Goal: Transaction & Acquisition: Purchase product/service

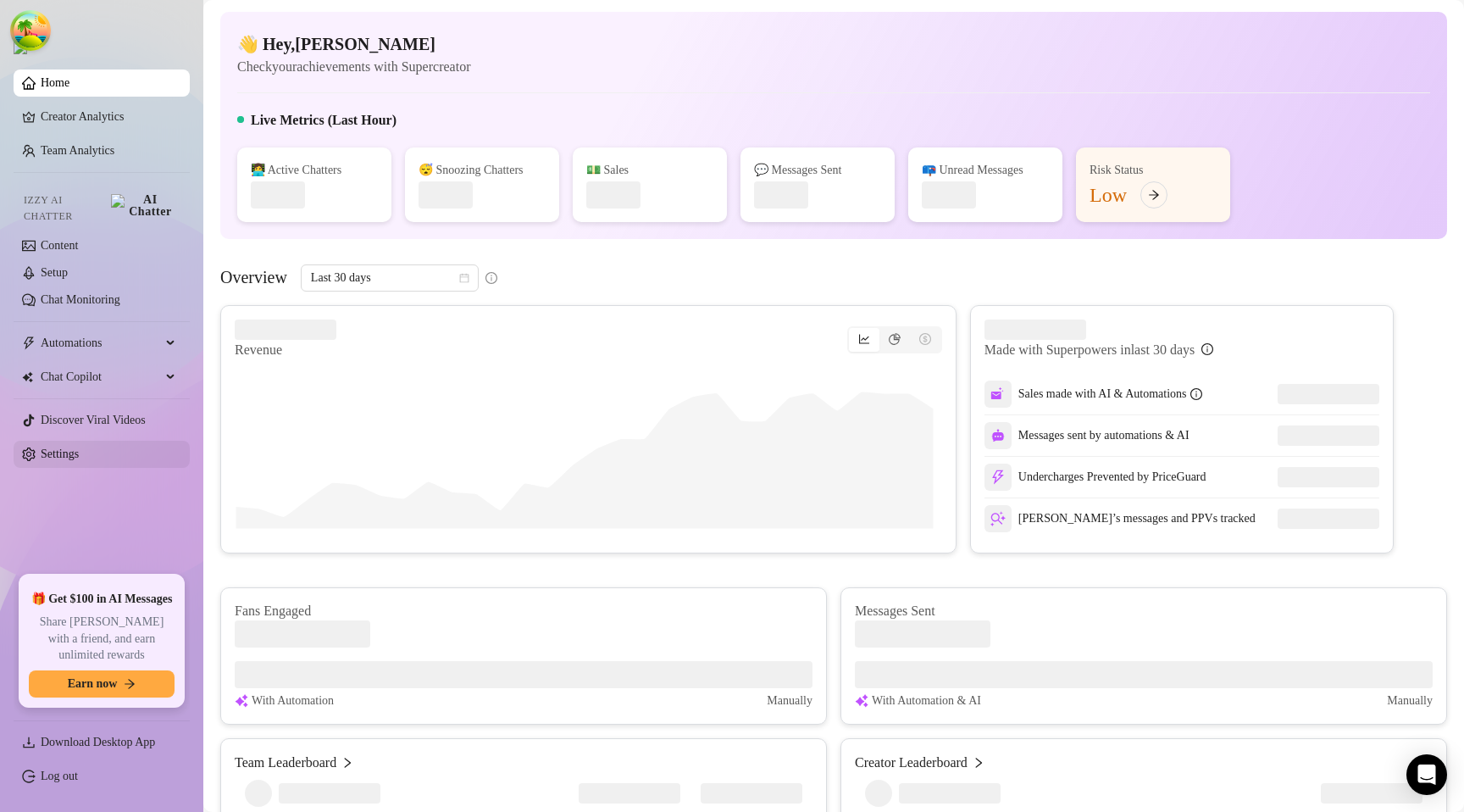
click at [79, 447] on link "Settings" at bounding box center [60, 453] width 39 height 13
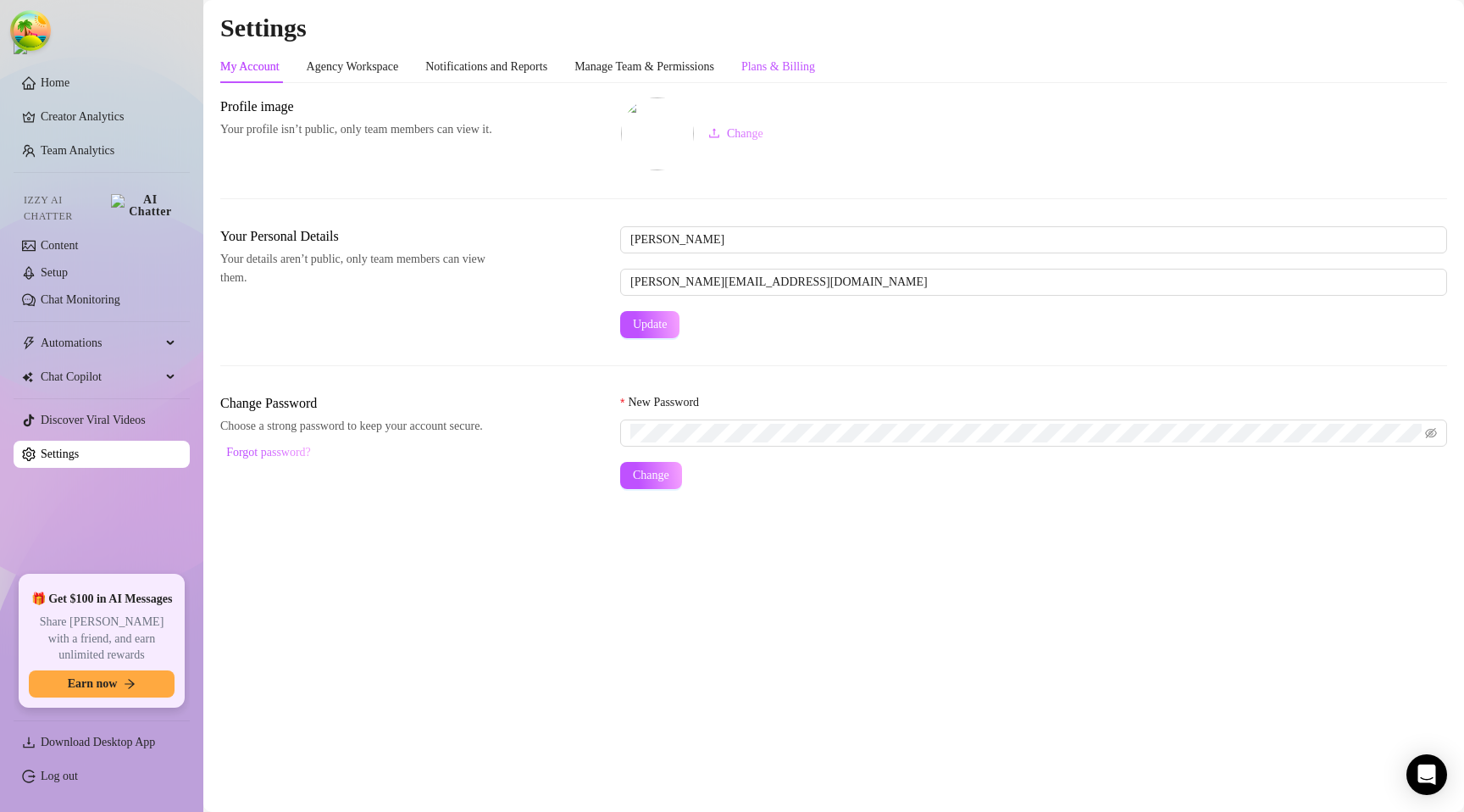
click at [809, 73] on div "Plans & Billing" at bounding box center [778, 67] width 74 height 19
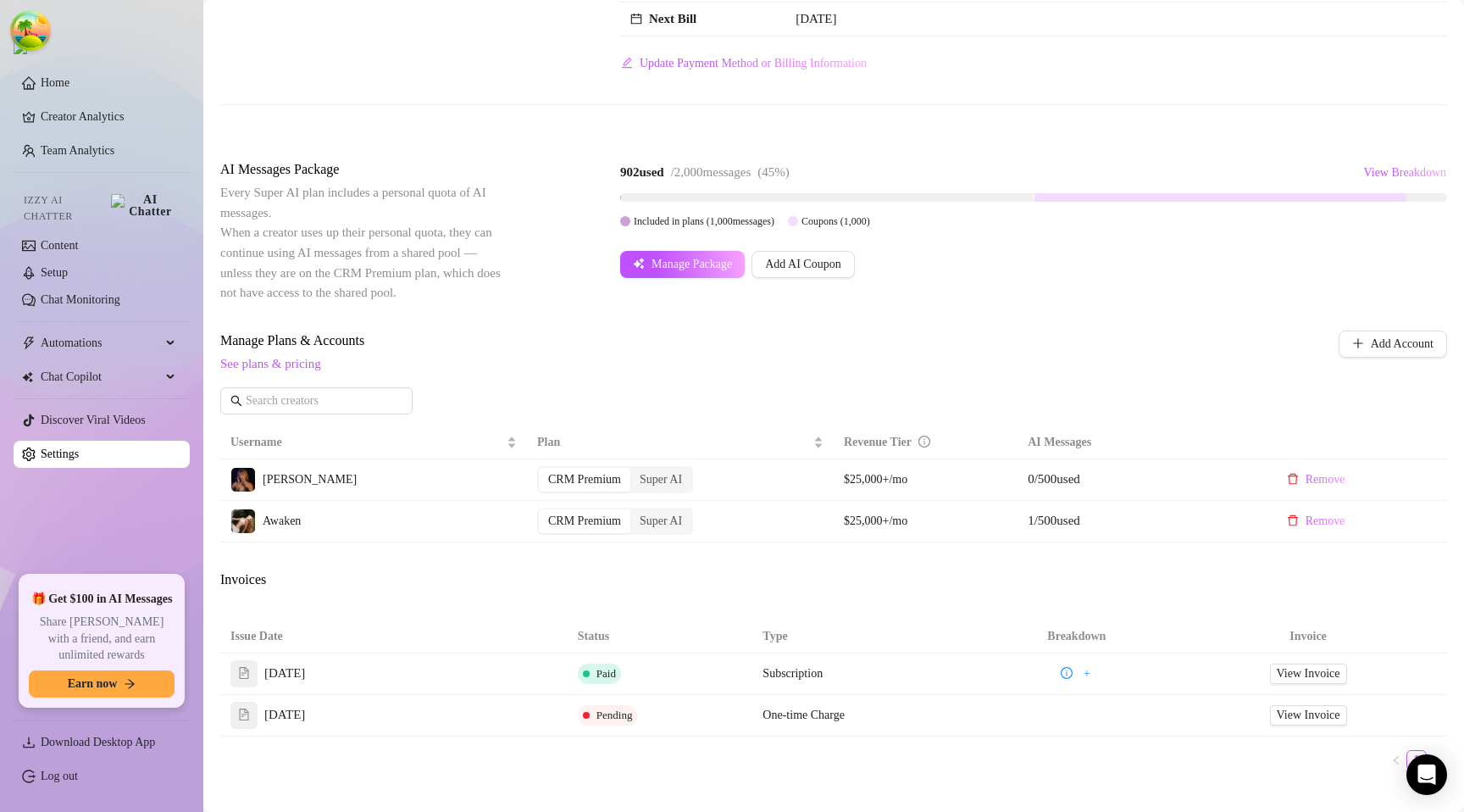
scroll to position [329, 0]
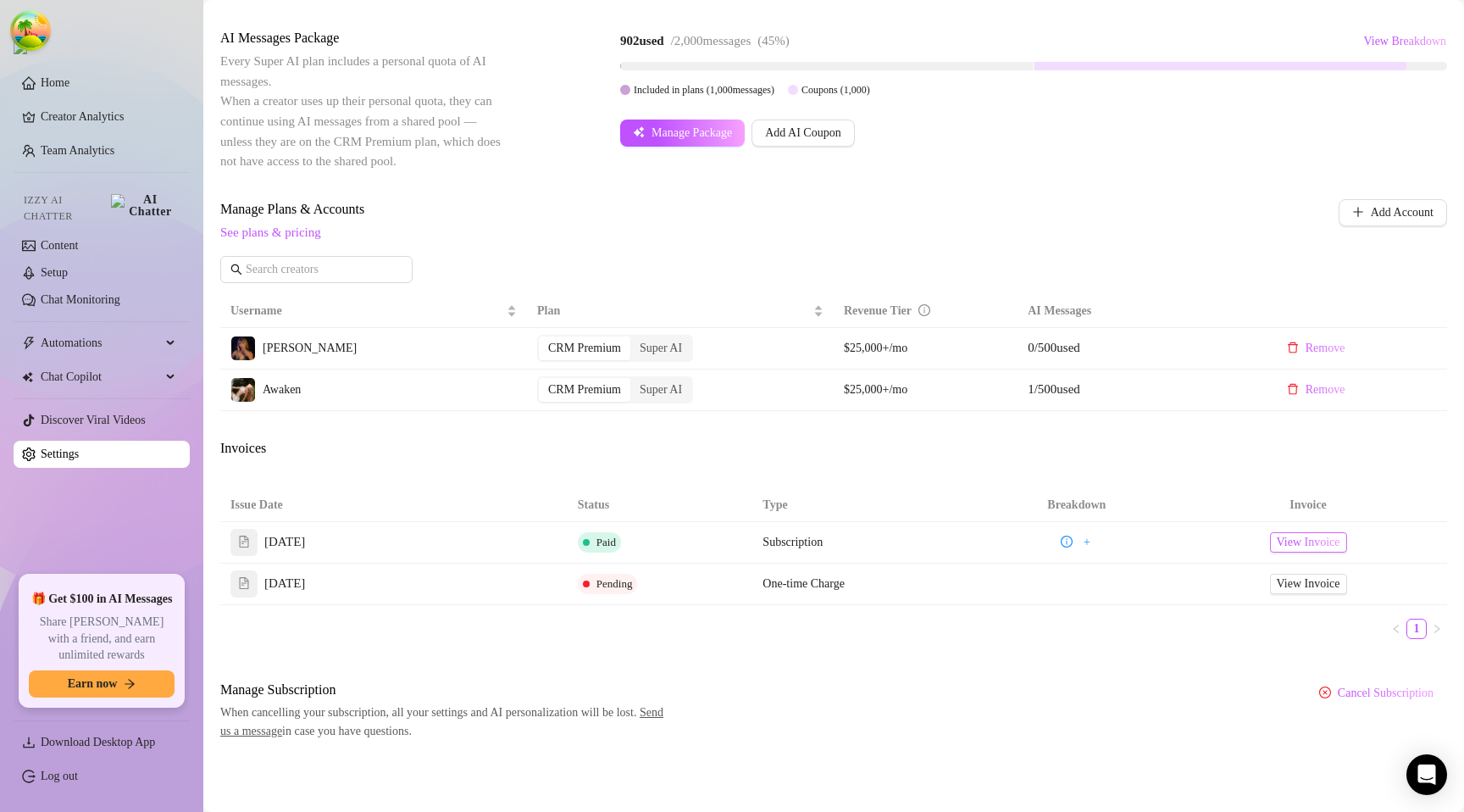
click at [1298, 549] on span "View Invoice" at bounding box center [1308, 542] width 63 height 19
click at [1287, 548] on span "View Invoice" at bounding box center [1308, 542] width 63 height 19
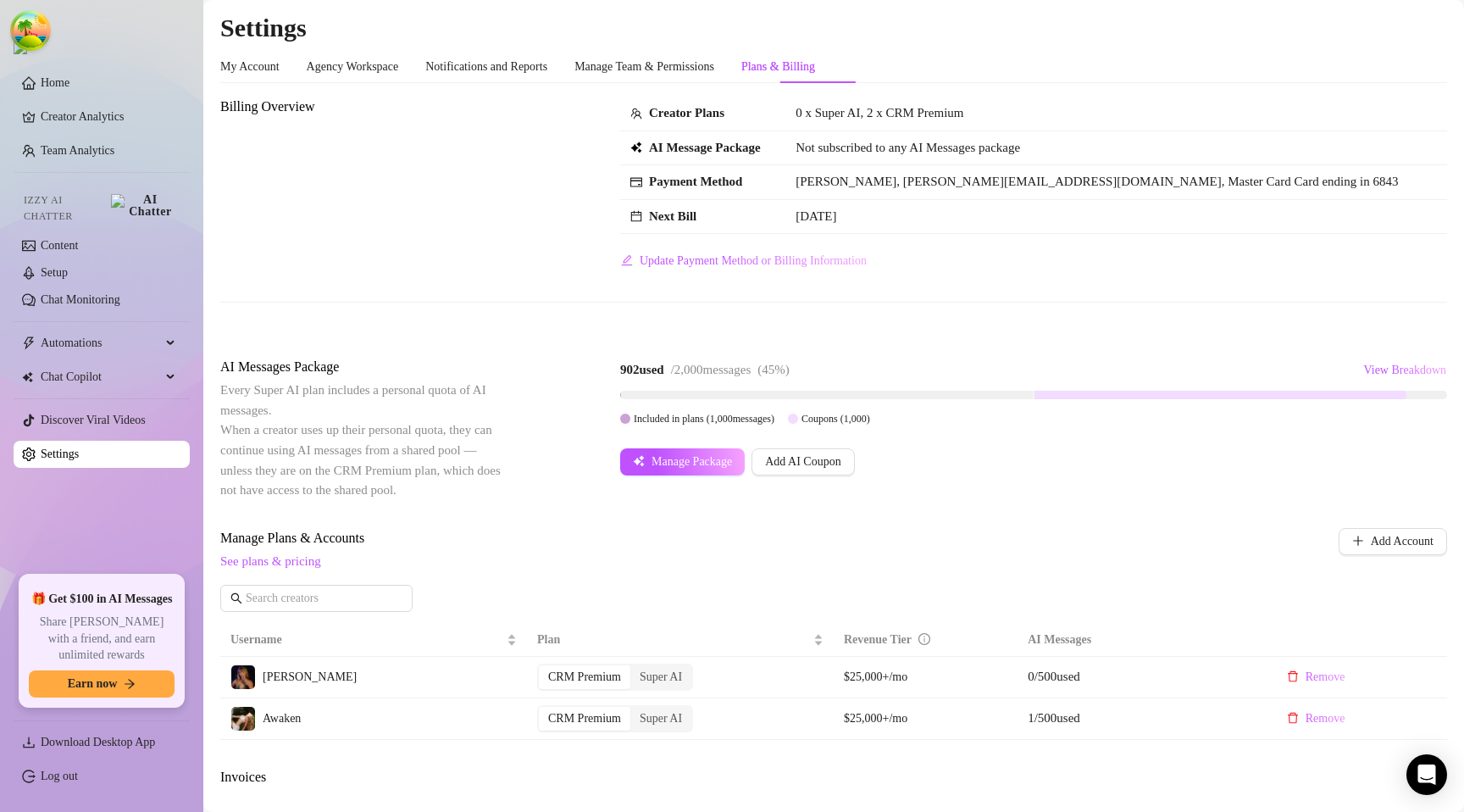
click at [418, 242] on div "Billing Overview Creator Plans 0 x Super AI, 2 x CRM Premium AI Message Package…" at bounding box center [833, 186] width 1227 height 178
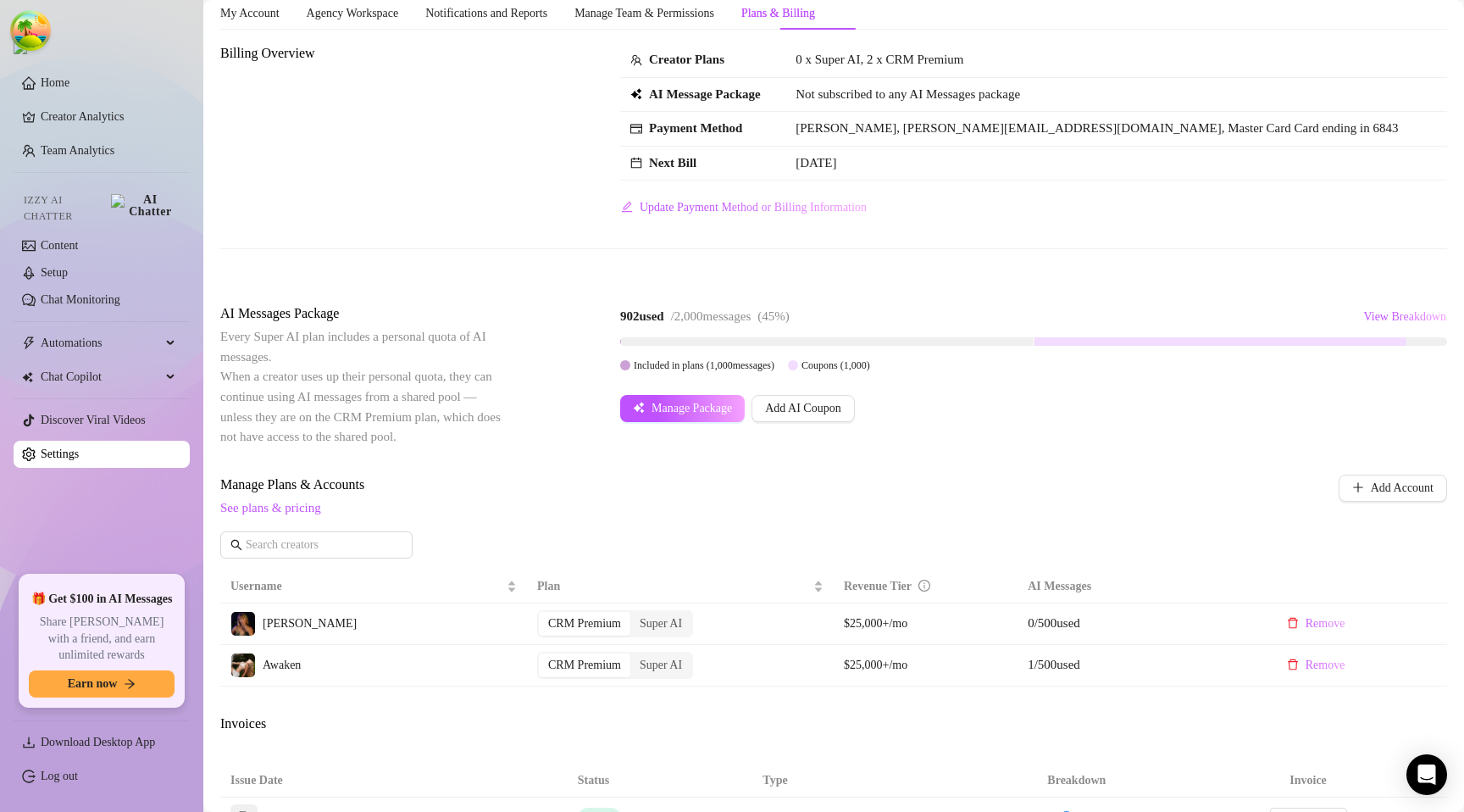
scroll to position [20, 0]
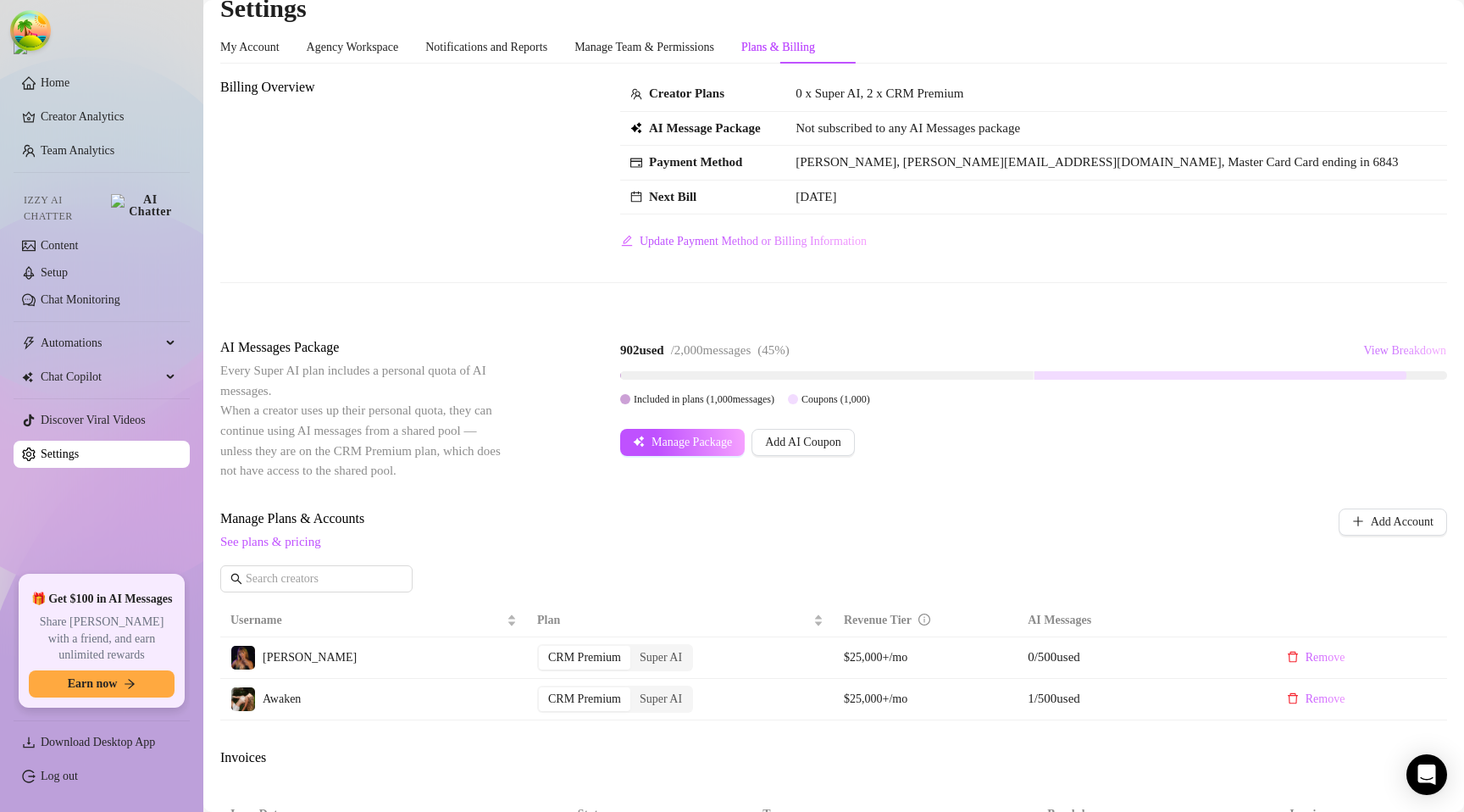
click at [1389, 352] on span "View Breakdown" at bounding box center [1404, 351] width 83 height 14
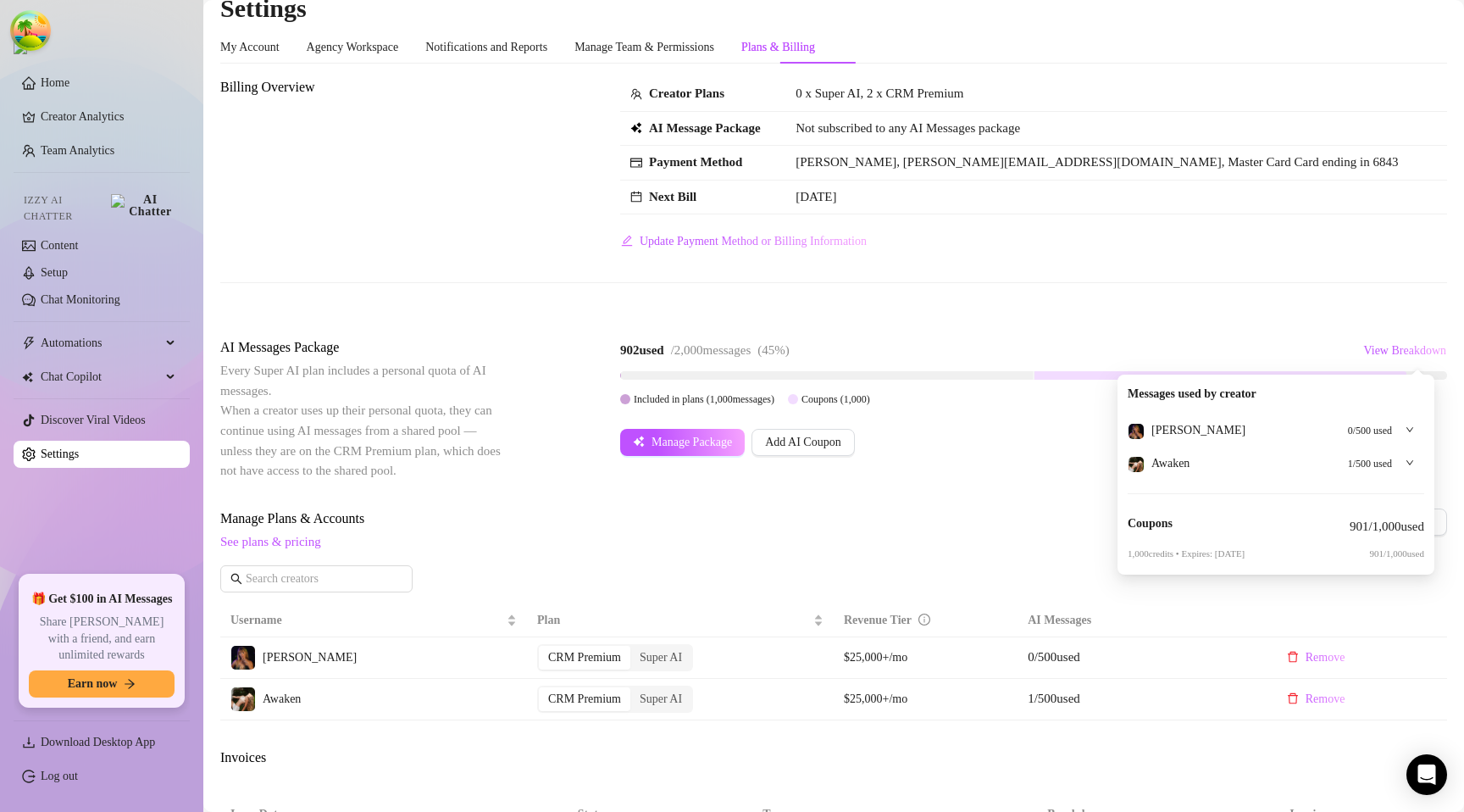
click at [1410, 424] on div at bounding box center [1405, 430] width 19 height 19
click at [1403, 424] on div at bounding box center [1405, 430] width 19 height 19
click at [1402, 422] on div at bounding box center [1405, 430] width 19 height 19
click at [1376, 355] on span "View Breakdown" at bounding box center [1404, 351] width 83 height 14
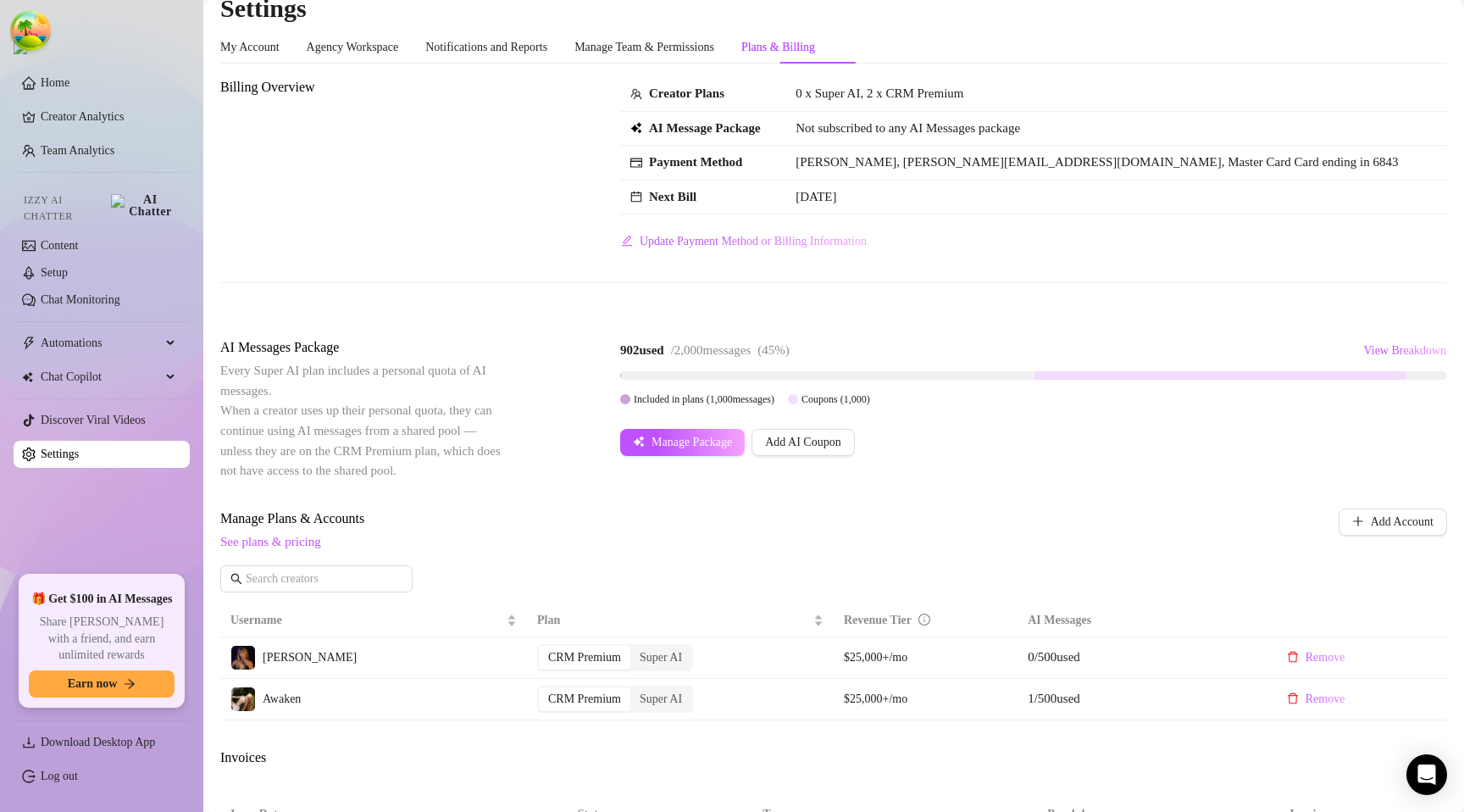
click at [958, 249] on div "Creator Plans 0 x Super AI, 2 x CRM Premium AI Message Package Not subscribed t…" at bounding box center [1034, 166] width 827 height 178
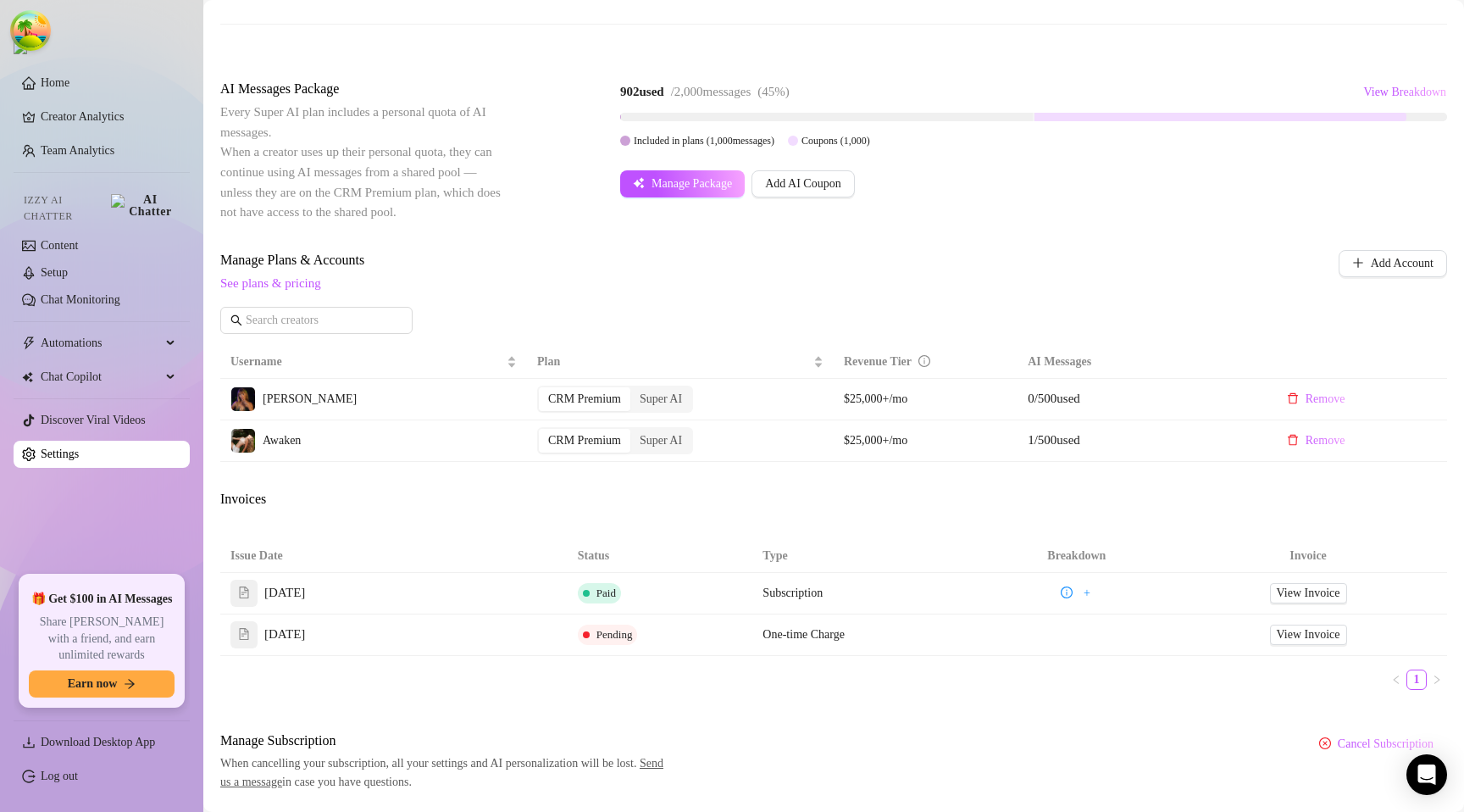
scroll to position [329, 0]
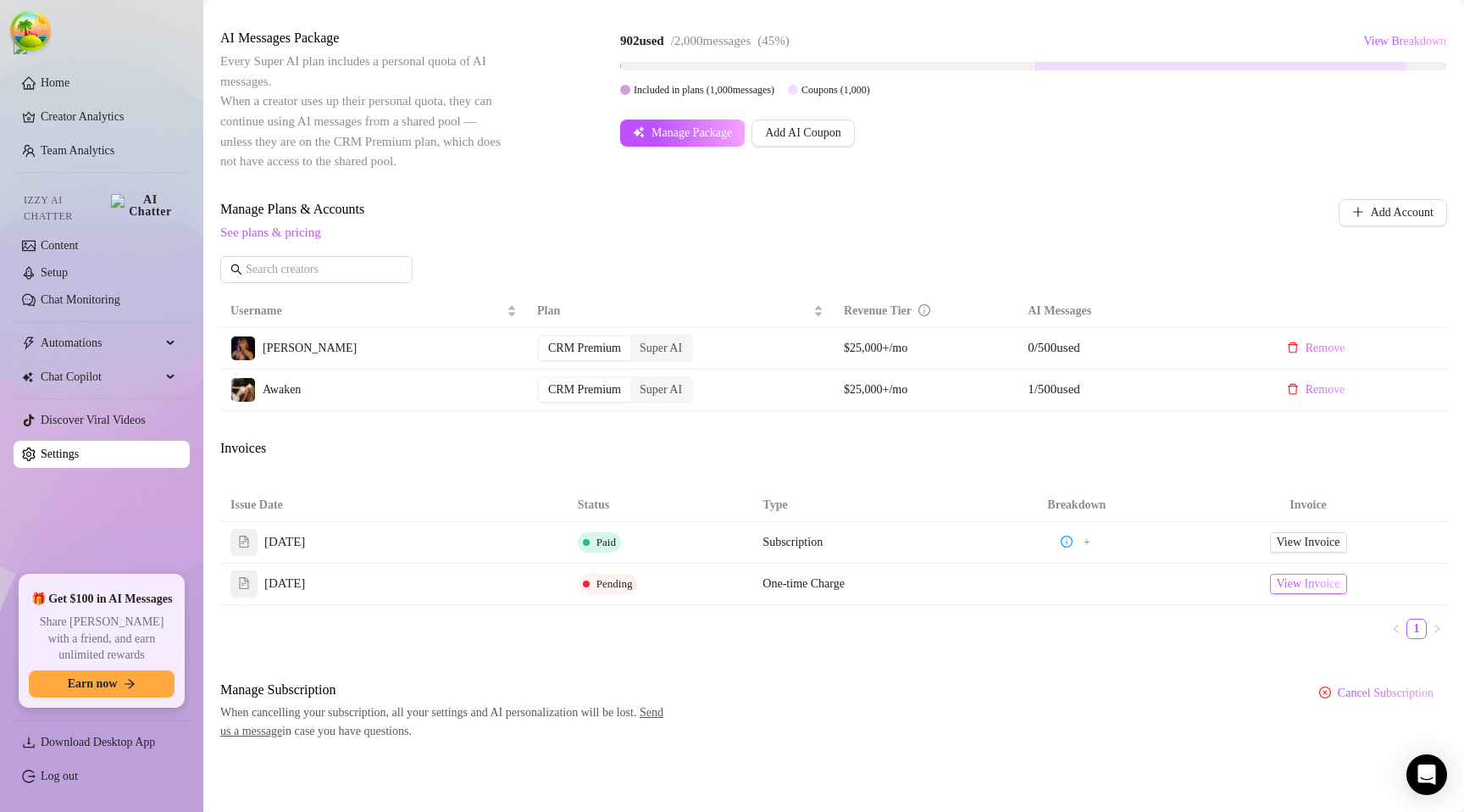
click at [1313, 590] on span "View Invoice" at bounding box center [1308, 584] width 63 height 19
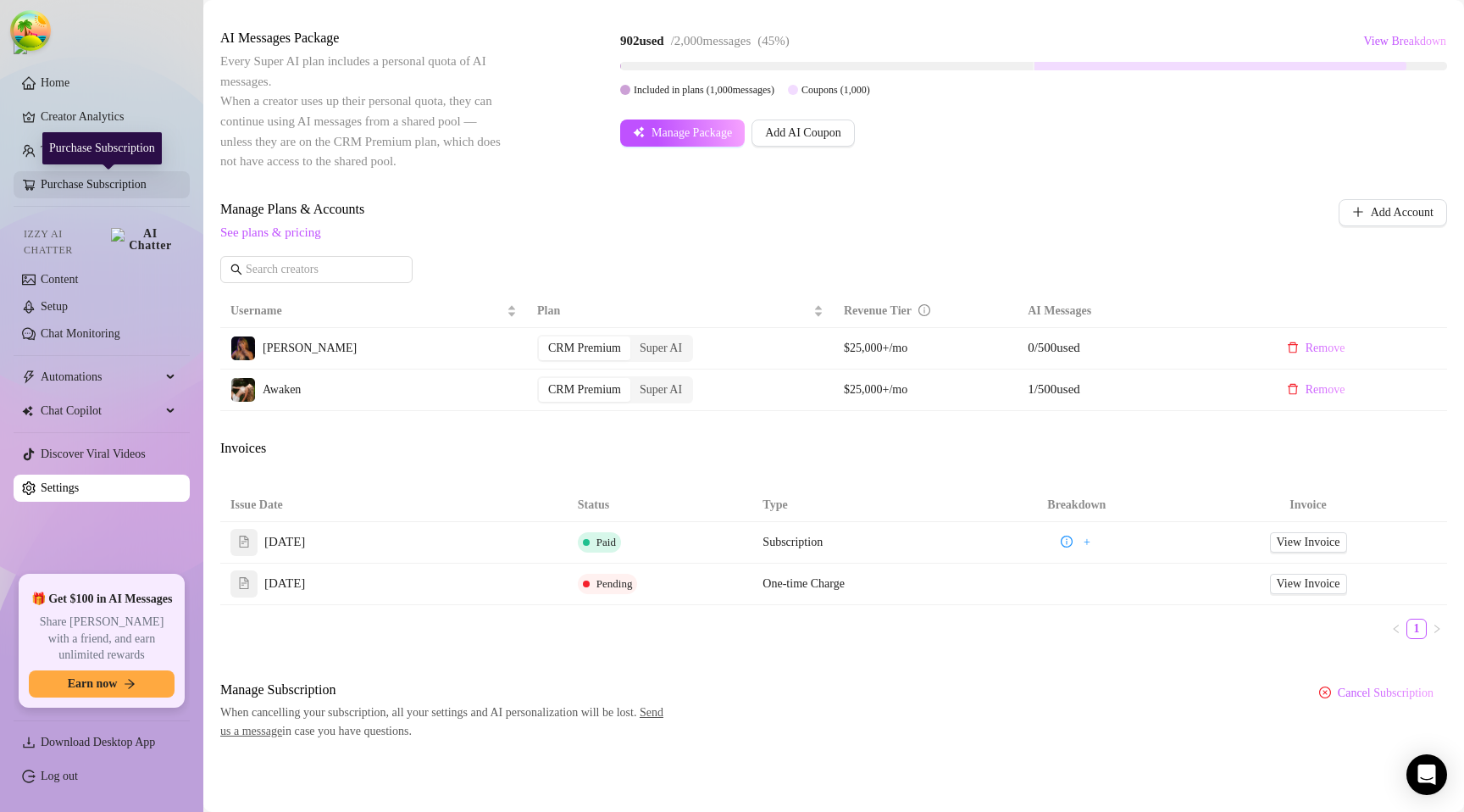
click at [131, 182] on link "Purchase Subscription" at bounding box center [109, 185] width 135 height 27
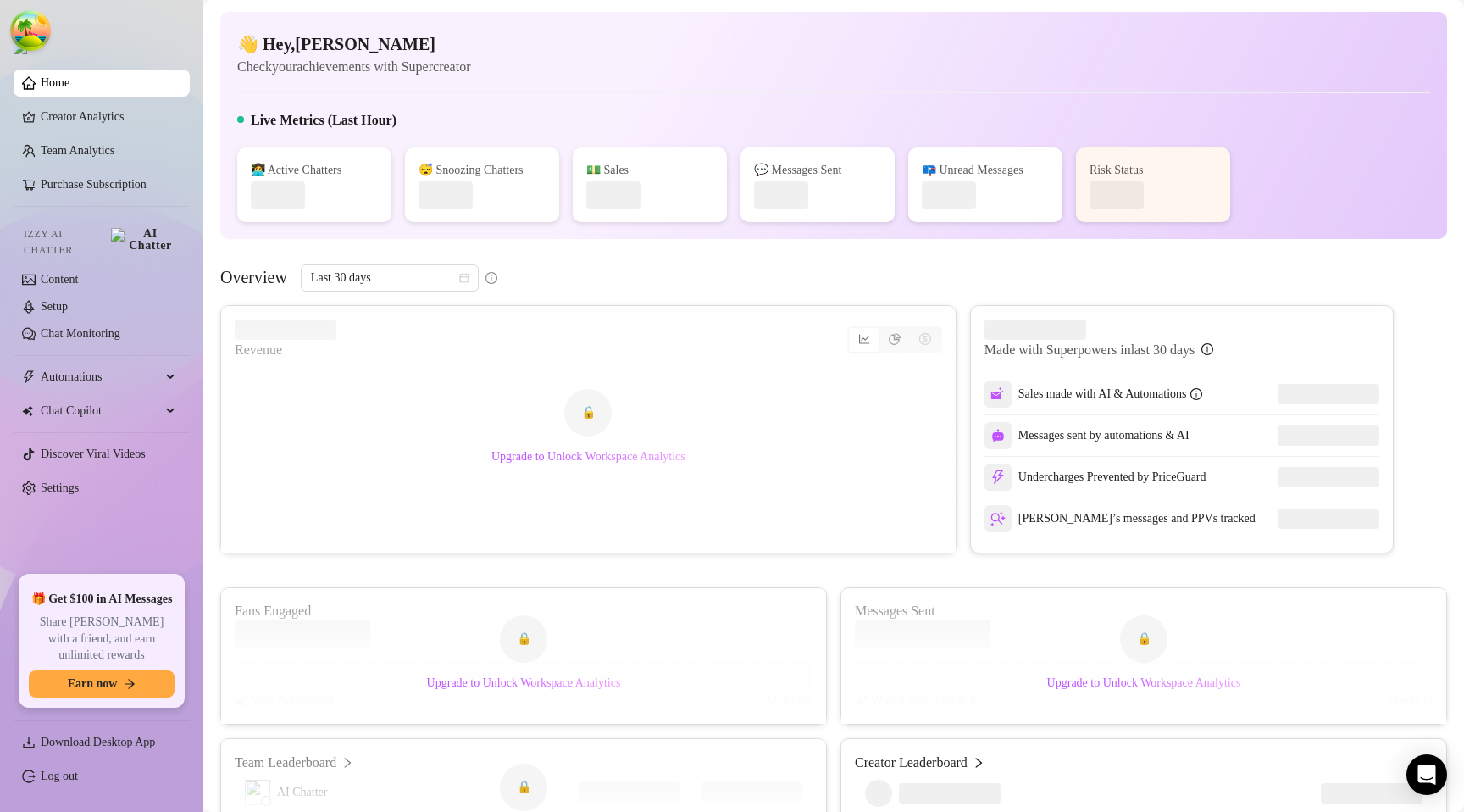
click at [69, 84] on link "Home" at bounding box center [56, 82] width 29 height 13
click at [75, 187] on link "Purchase Subscription" at bounding box center [109, 185] width 135 height 27
click at [471, 89] on div "👋 Hey, [PERSON_NAME] Check your achievements with Supercreator Live Metrics (La…" at bounding box center [833, 125] width 1227 height 227
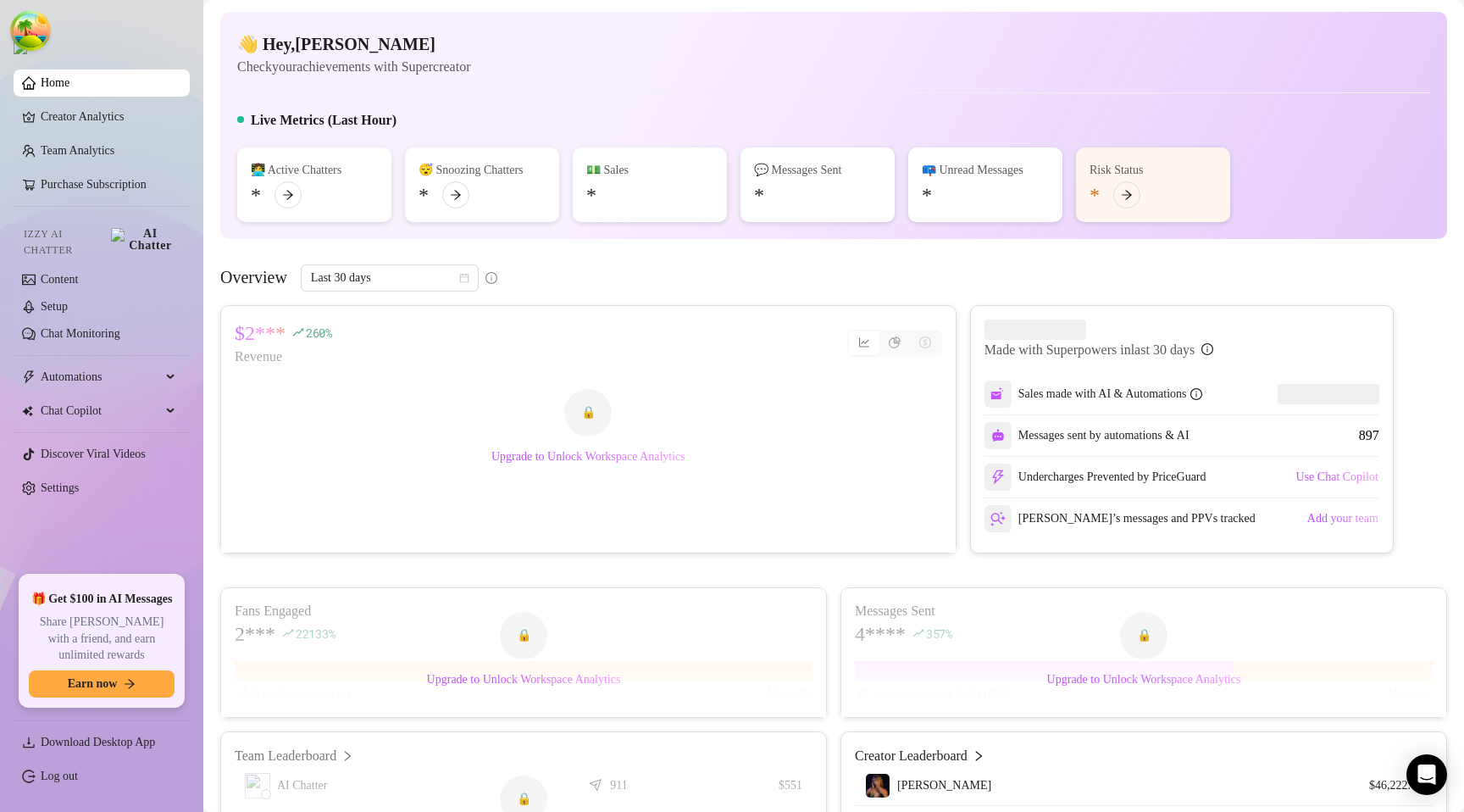
click at [96, 189] on link "Purchase Subscription" at bounding box center [109, 185] width 135 height 27
click at [97, 190] on link "Purchase Subscription" at bounding box center [109, 185] width 135 height 27
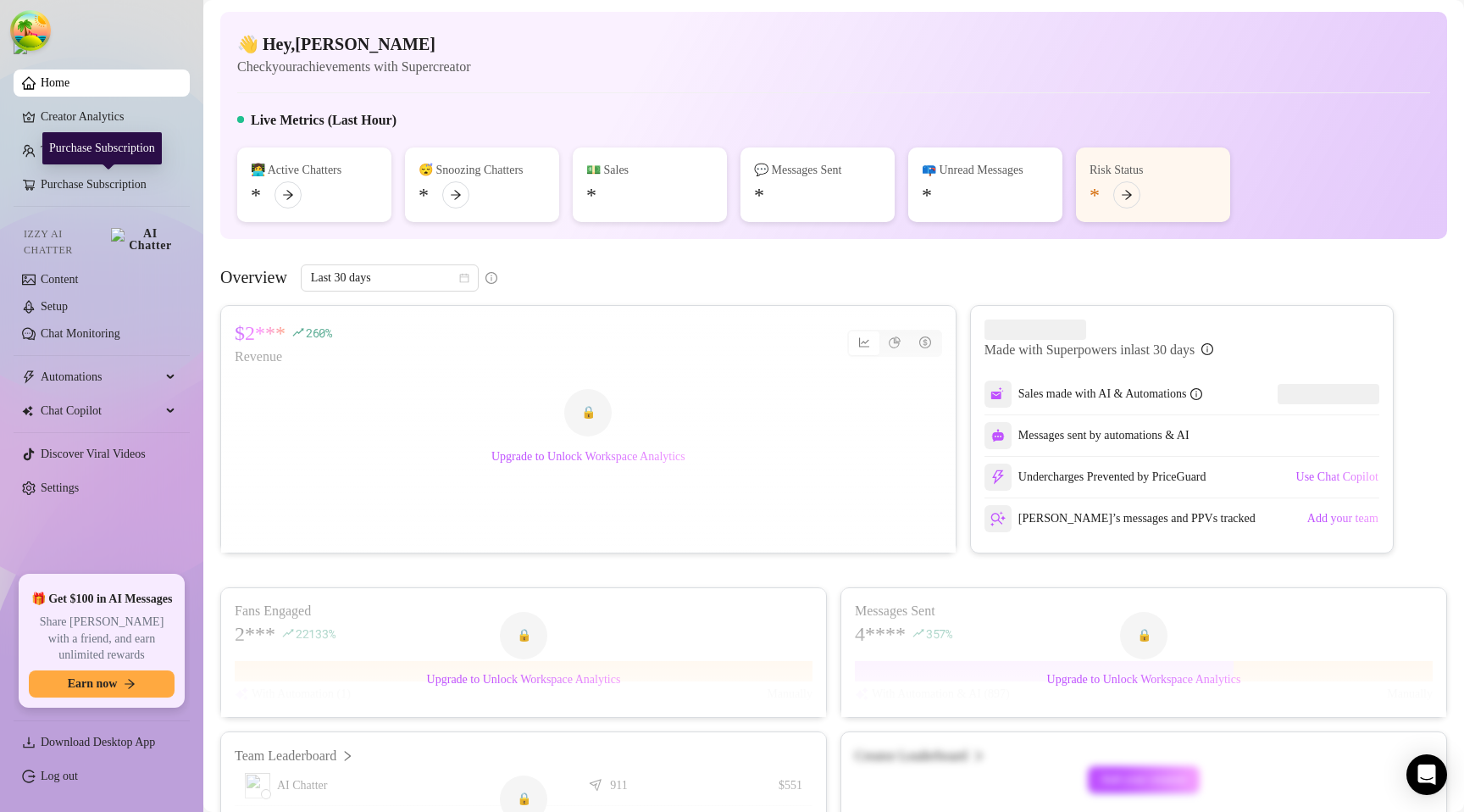
click at [71, 199] on link "Purchase Subscription" at bounding box center [109, 185] width 135 height 27
click at [150, 194] on link "Purchase Subscription" at bounding box center [109, 185] width 135 height 27
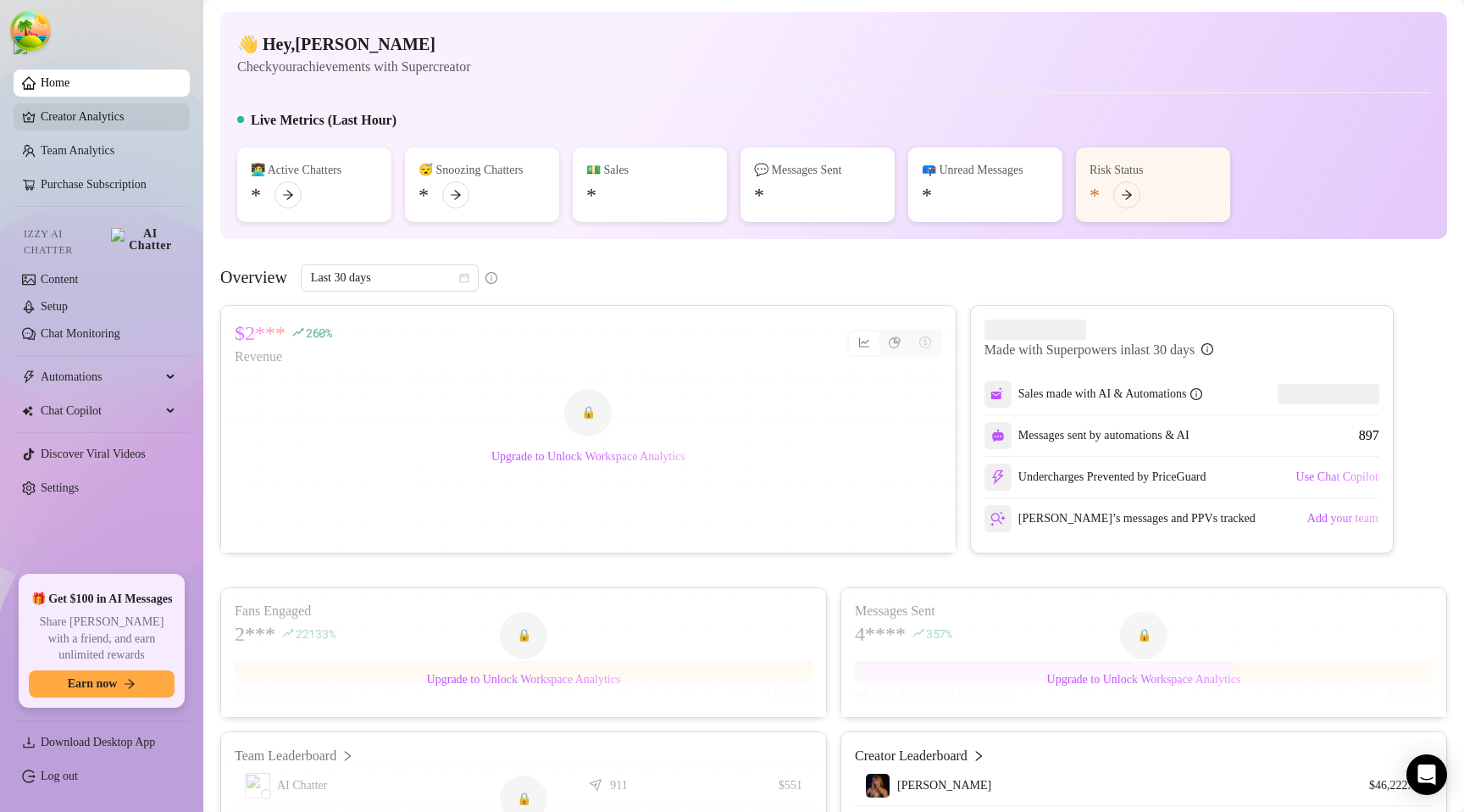
click at [114, 113] on link "Creator Analytics" at bounding box center [109, 117] width 135 height 27
